Goal: Task Accomplishment & Management: Manage account settings

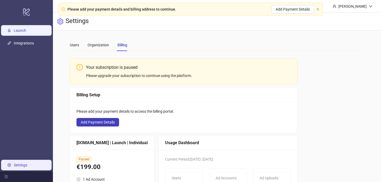
click at [20, 31] on link "Launch" at bounding box center [20, 30] width 12 height 4
click at [317, 9] on icon "close" at bounding box center [317, 9] width 2 height 2
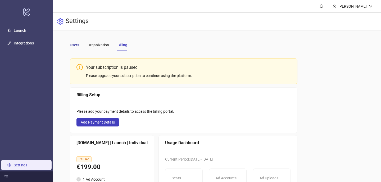
click at [77, 44] on div "Users" at bounding box center [74, 45] width 9 height 6
click at [26, 32] on link "Launch" at bounding box center [20, 30] width 12 height 4
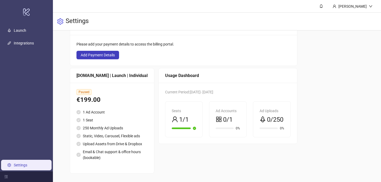
scroll to position [79, 0]
click at [69, 84] on main "Users Organization Billing Your subscription is paused Please upgrade your subs…" at bounding box center [217, 72] width 303 height 219
click at [360, 5] on div "[PERSON_NAME]" at bounding box center [352, 6] width 33 height 6
click at [356, 21] on div "Settings" at bounding box center [217, 22] width 328 height 18
click at [26, 30] on link "Launch" at bounding box center [20, 30] width 12 height 4
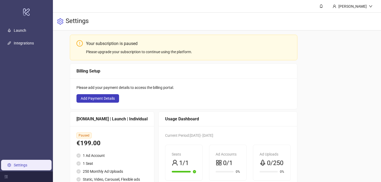
scroll to position [25, 0]
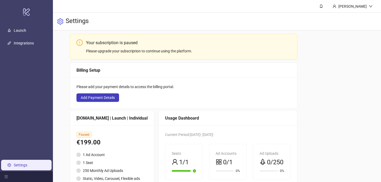
click at [114, 43] on div "Your subscription is paused" at bounding box center [188, 42] width 205 height 7
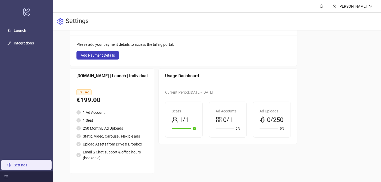
scroll to position [79, 0]
